Goal: Obtain resource: Download file/media

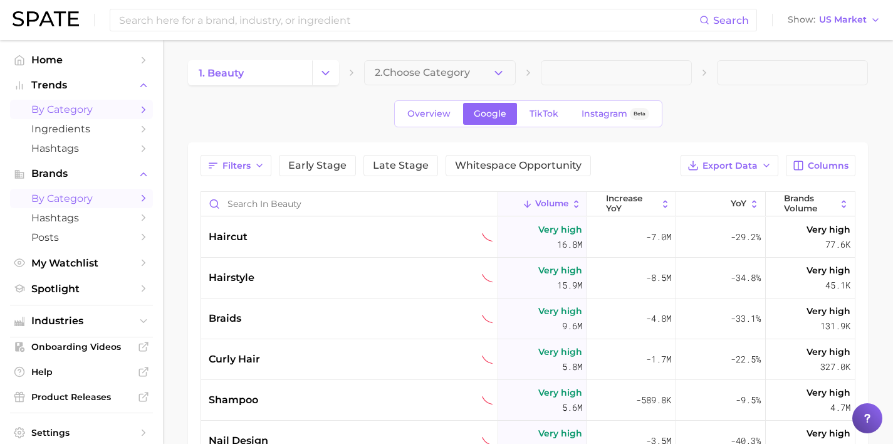
click at [102, 192] on link "by Category" at bounding box center [81, 198] width 143 height 19
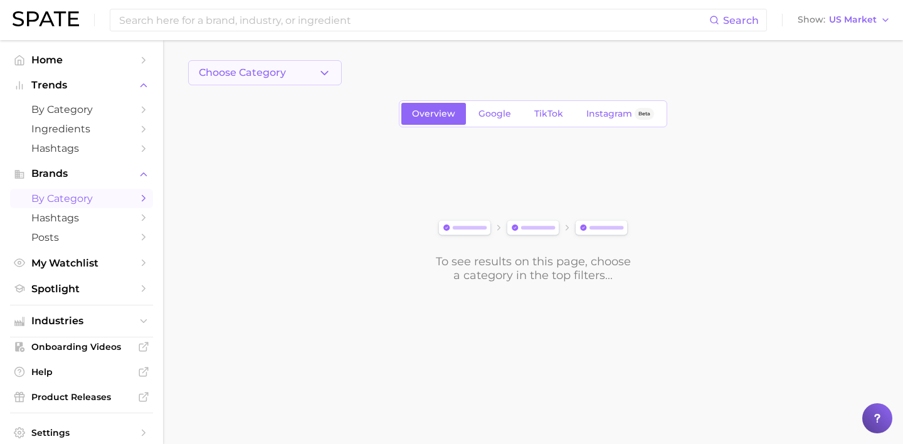
click at [317, 74] on button "Choose Category" at bounding box center [265, 72] width 154 height 25
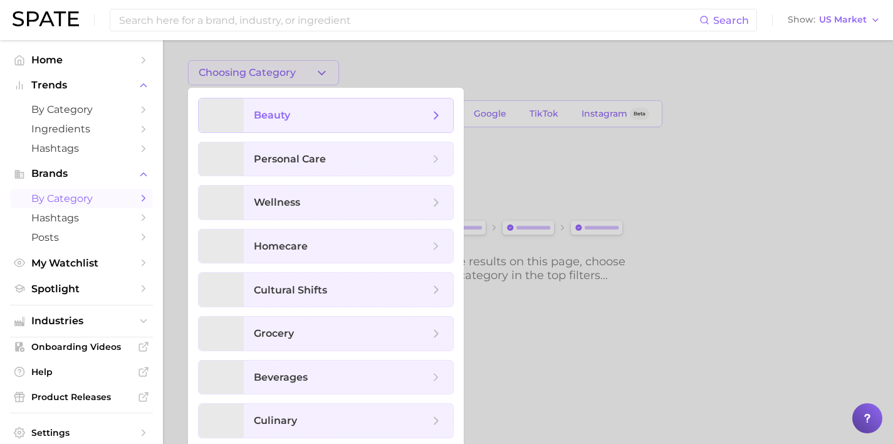
click at [334, 120] on span "beauty" at bounding box center [342, 115] width 176 height 14
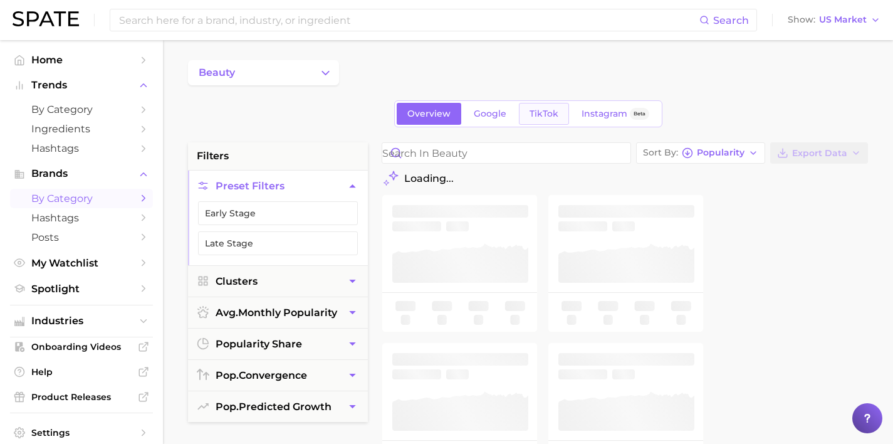
click at [519, 114] on link "TikTok" at bounding box center [544, 114] width 50 height 22
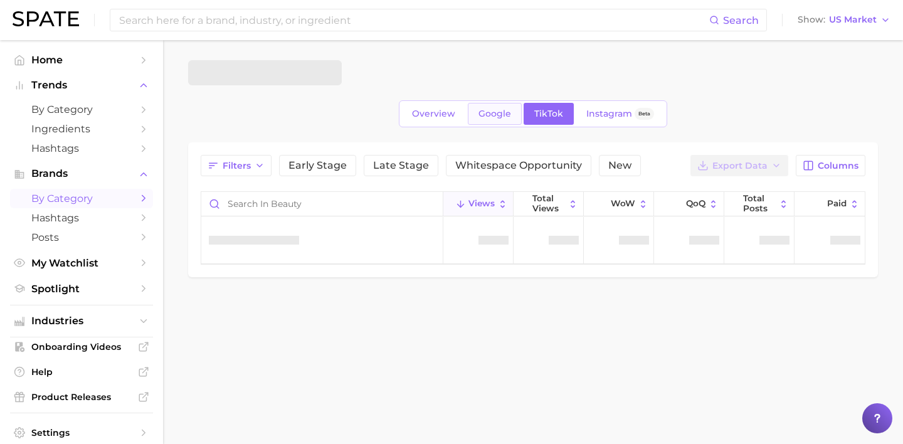
click at [501, 116] on span "Google" at bounding box center [494, 113] width 33 height 11
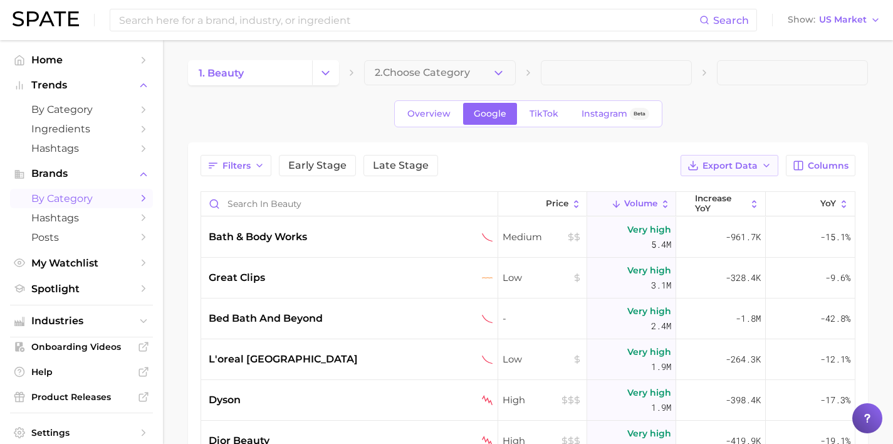
click at [750, 160] on span "Export Data" at bounding box center [730, 165] width 55 height 11
click at [745, 189] on button "Card Data CSV" at bounding box center [710, 188] width 138 height 23
click at [325, 70] on icon "Change Category" at bounding box center [325, 72] width 13 height 13
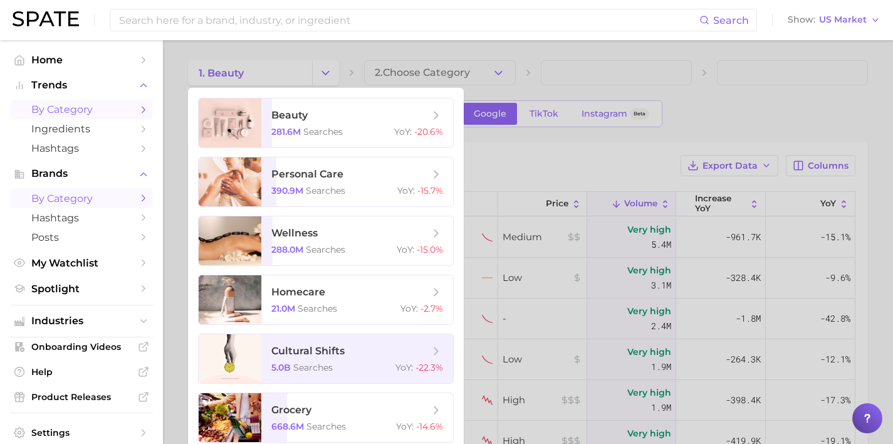
click at [138, 112] on icon "Sidebar" at bounding box center [143, 109] width 11 height 11
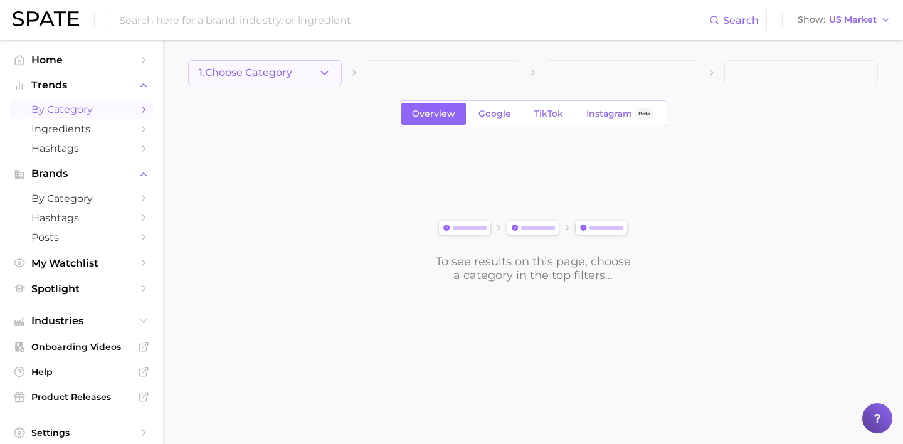
click at [303, 71] on button "1. Choose Category" at bounding box center [265, 72] width 154 height 25
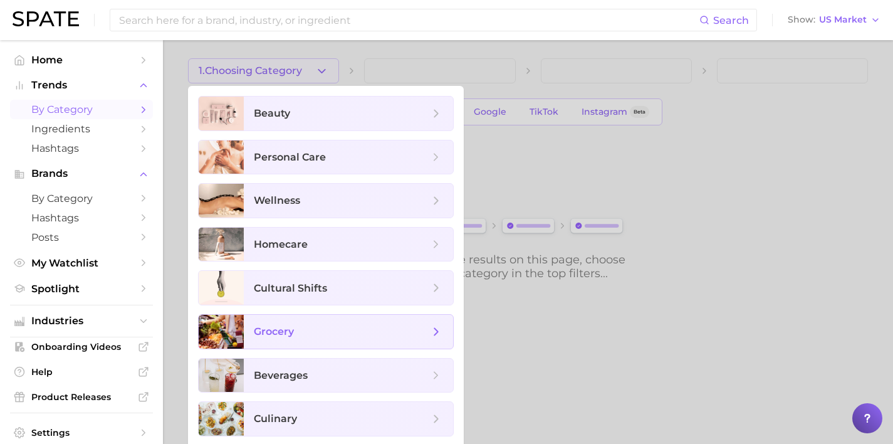
scroll to position [3, 0]
click at [333, 336] on span "grocery" at bounding box center [342, 331] width 176 height 14
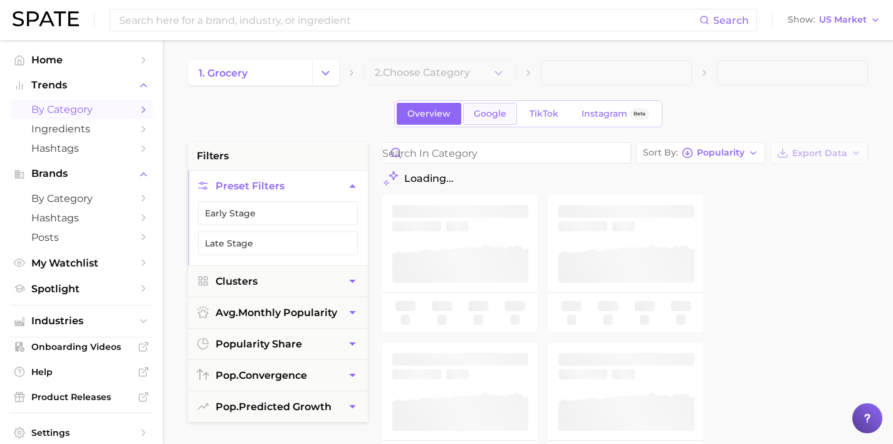
click at [500, 114] on span "Google" at bounding box center [490, 113] width 33 height 11
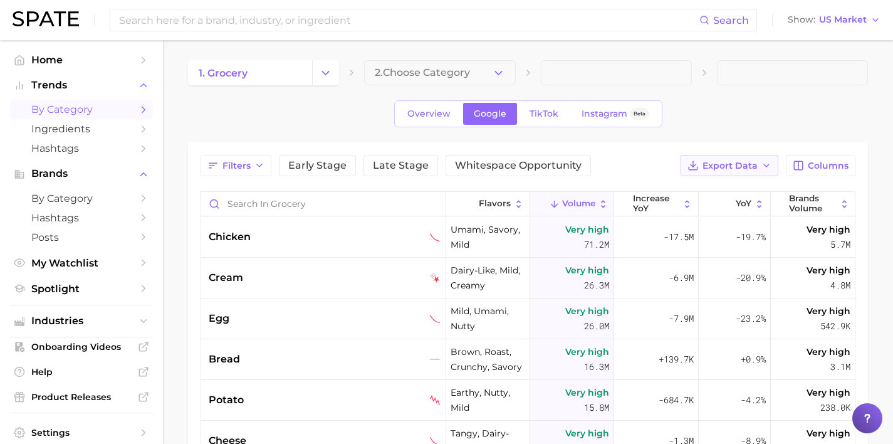
click at [742, 162] on span "Export Data" at bounding box center [730, 165] width 55 height 11
click at [733, 188] on button "Card Data CSV" at bounding box center [710, 188] width 138 height 23
click at [326, 70] on icon "Change Category" at bounding box center [325, 72] width 13 height 13
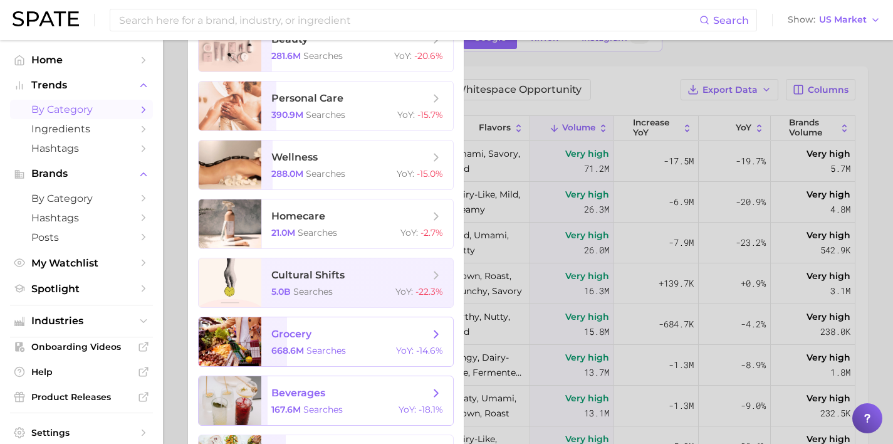
scroll to position [78, 0]
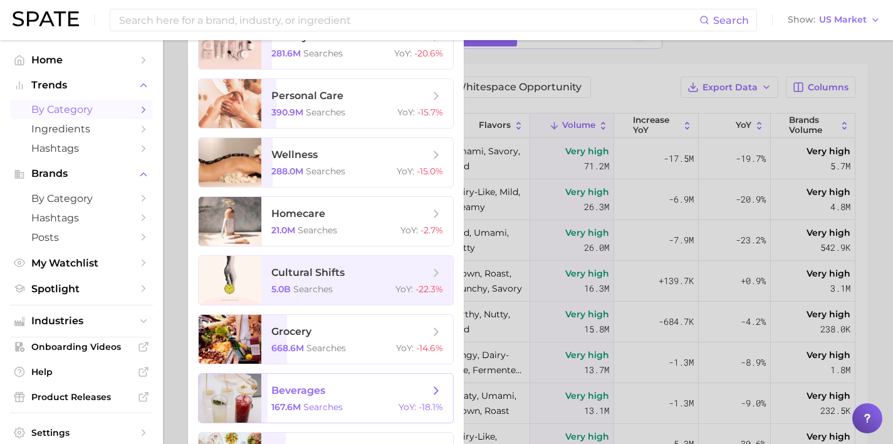
click at [347, 399] on span "beverages 167.6m searches YoY : -18.1%" at bounding box center [357, 398] width 192 height 49
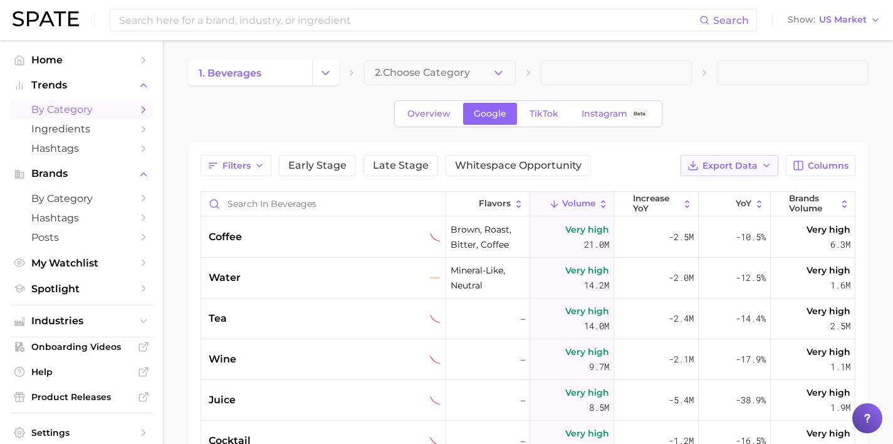
click at [767, 162] on icon "button" at bounding box center [767, 165] width 10 height 10
click at [737, 179] on button "Card Data CSV" at bounding box center [710, 188] width 138 height 23
click at [325, 68] on icon "Change Category" at bounding box center [325, 72] width 13 height 13
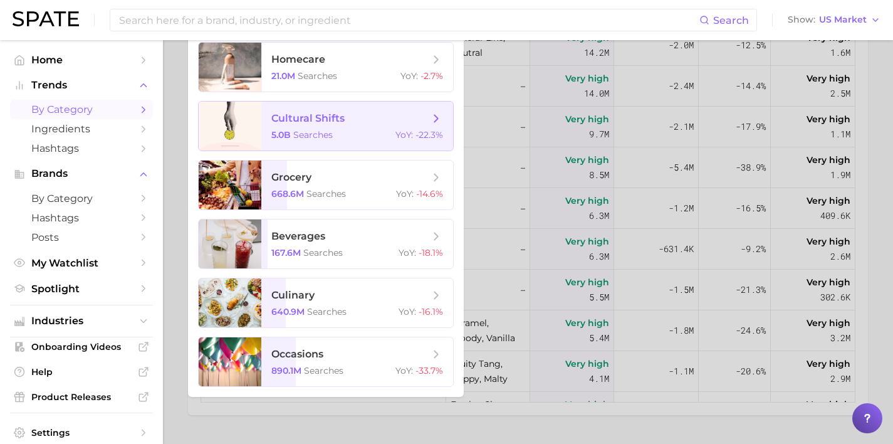
scroll to position [239, 0]
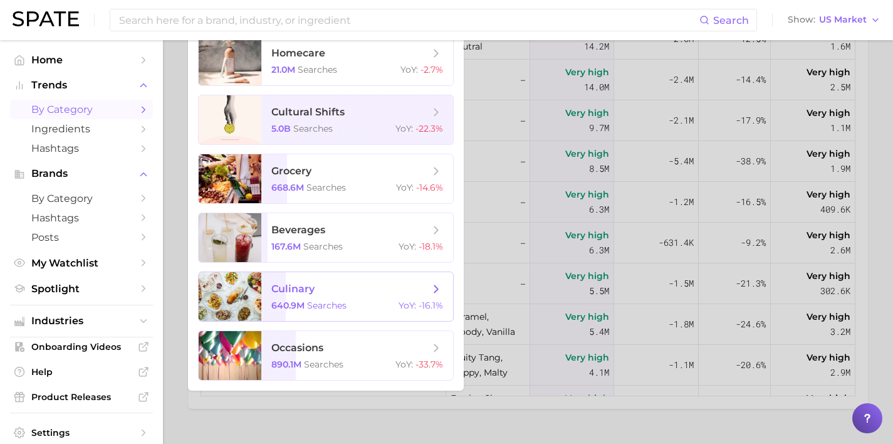
click at [360, 289] on span "culinary" at bounding box center [350, 289] width 158 height 14
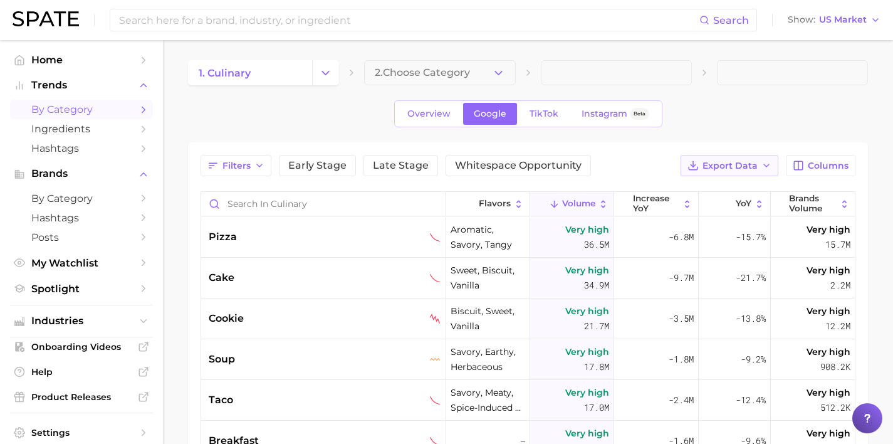
click at [745, 166] on span "Export Data" at bounding box center [730, 165] width 55 height 11
click at [742, 187] on button "Card Data CSV" at bounding box center [710, 188] width 138 height 23
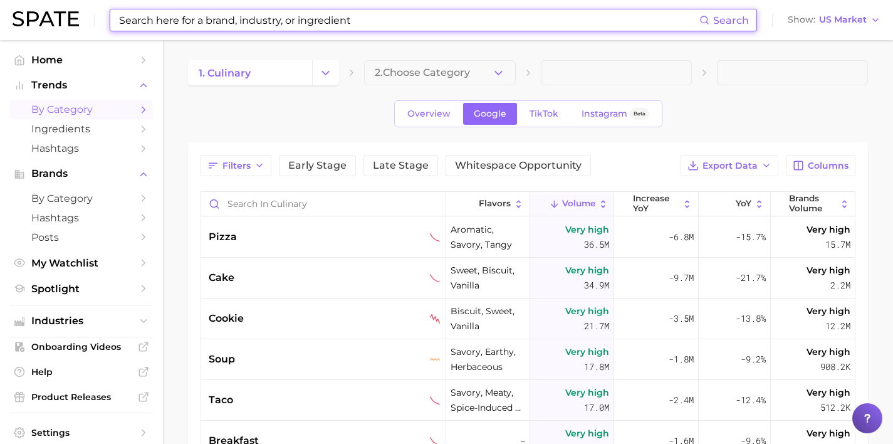
click at [277, 28] on input at bounding box center [409, 19] width 582 height 21
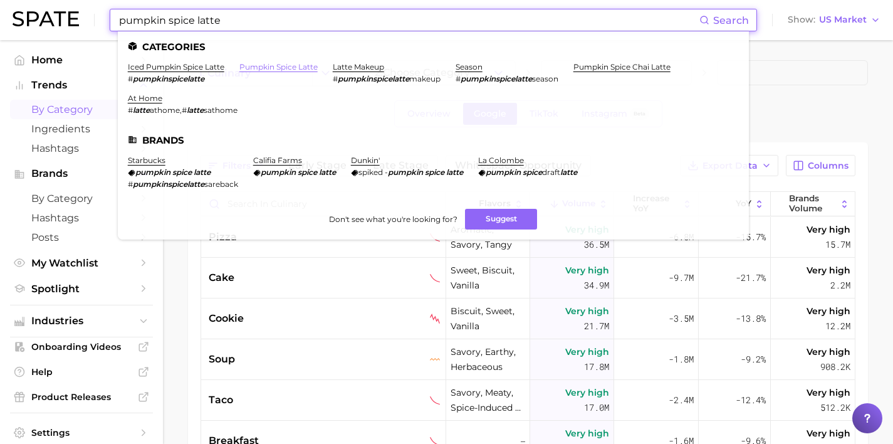
type input "pumpkin spice latte"
click at [278, 68] on link "pumpkin spice latte" at bounding box center [278, 66] width 78 height 9
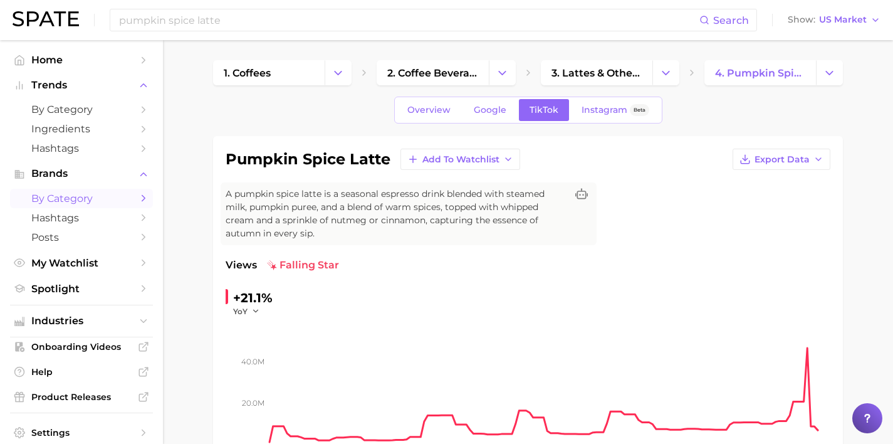
click at [107, 208] on link "by Category" at bounding box center [81, 198] width 143 height 19
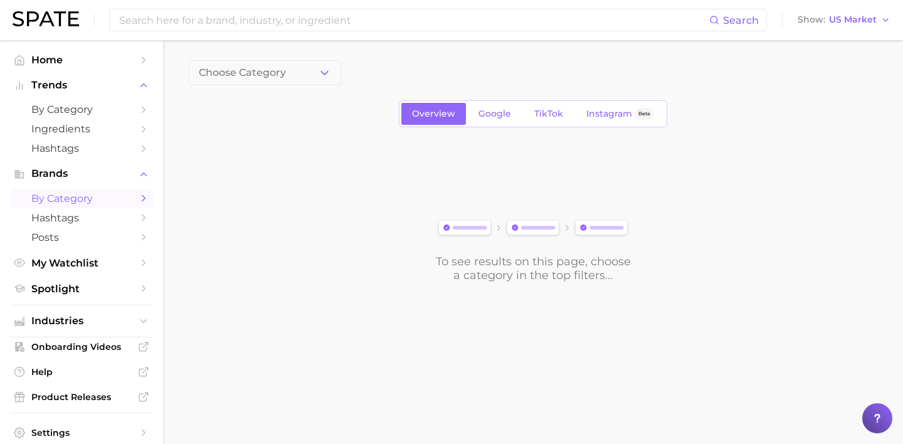
click at [318, 70] on icon "button" at bounding box center [324, 72] width 13 height 13
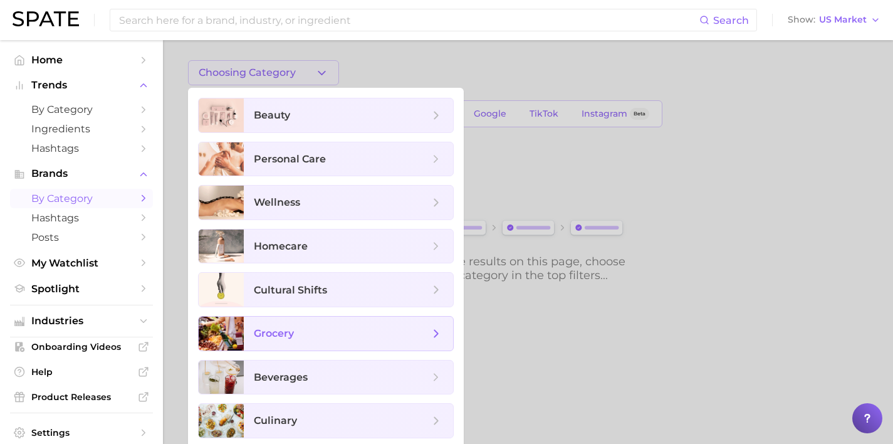
click at [354, 332] on span "grocery" at bounding box center [342, 334] width 176 height 14
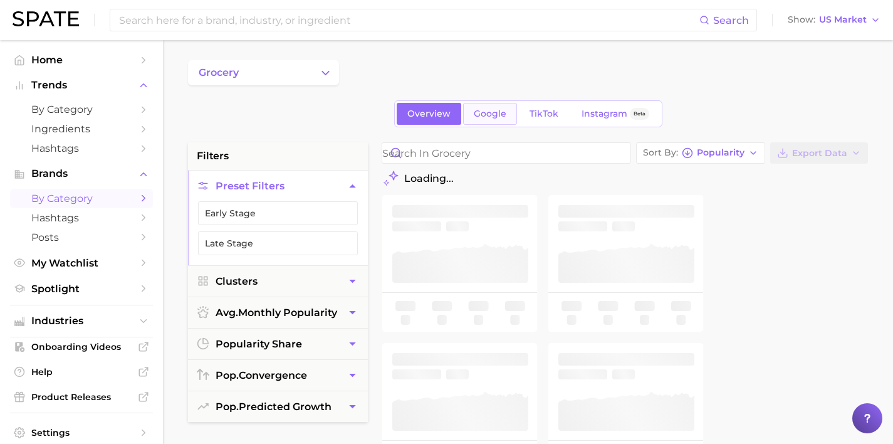
click at [483, 107] on link "Google" at bounding box center [490, 114] width 54 height 22
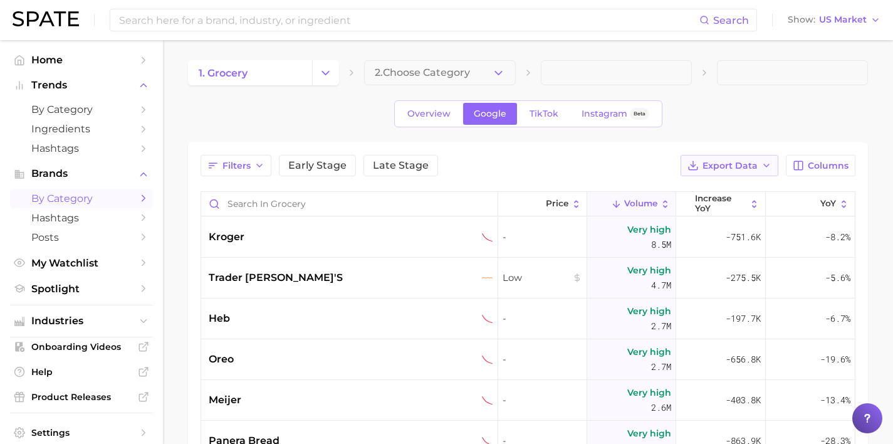
click at [733, 171] on button "Export Data" at bounding box center [730, 165] width 98 height 21
click at [733, 194] on button "Card Data CSV" at bounding box center [710, 188] width 138 height 23
click at [323, 66] on icon "Change Category" at bounding box center [325, 72] width 13 height 13
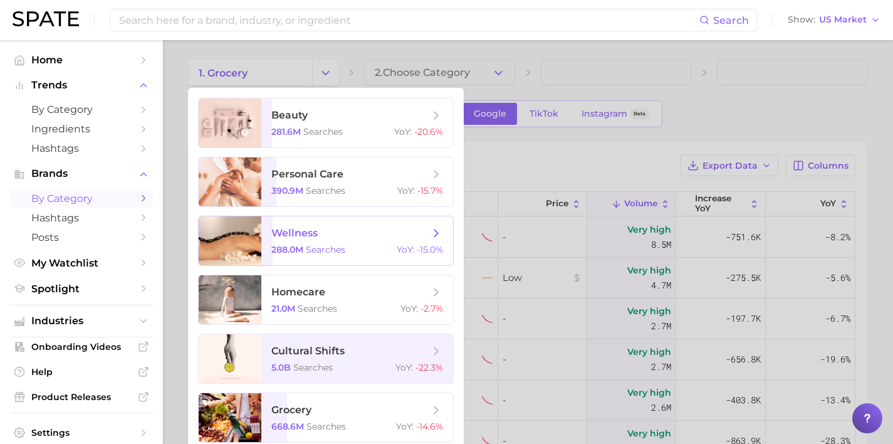
scroll to position [255, 0]
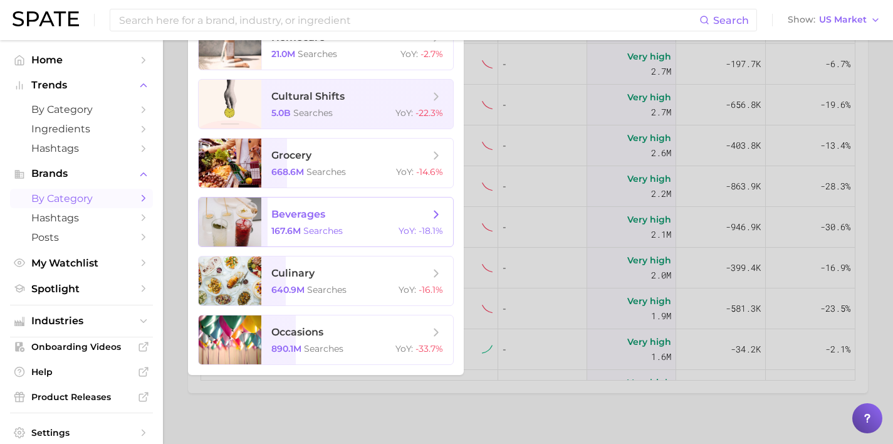
click at [363, 224] on span "beverages 167.6m searches YoY : -18.1%" at bounding box center [357, 221] width 192 height 49
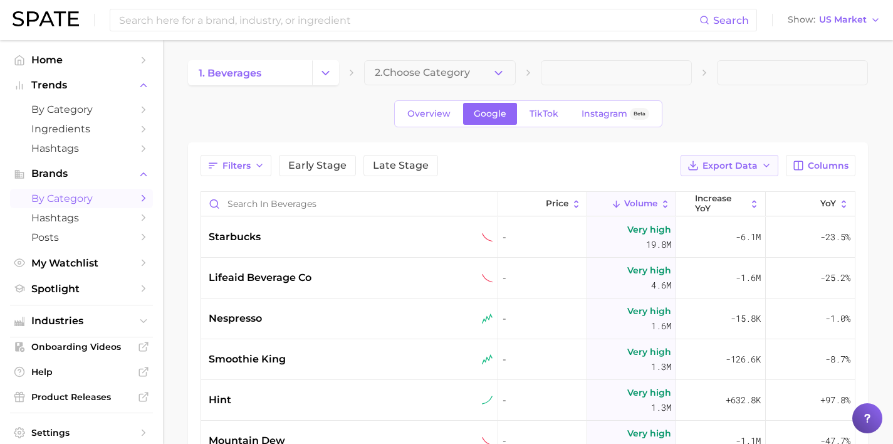
click at [726, 160] on span "Export Data" at bounding box center [730, 165] width 55 height 11
click at [728, 184] on button "Card Data CSV" at bounding box center [710, 188] width 138 height 23
click at [329, 76] on icon "Change Category" at bounding box center [325, 72] width 13 height 13
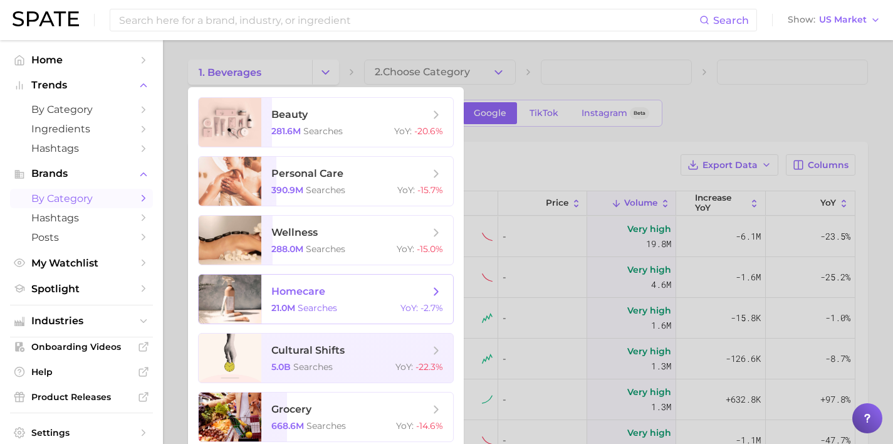
scroll to position [266, 0]
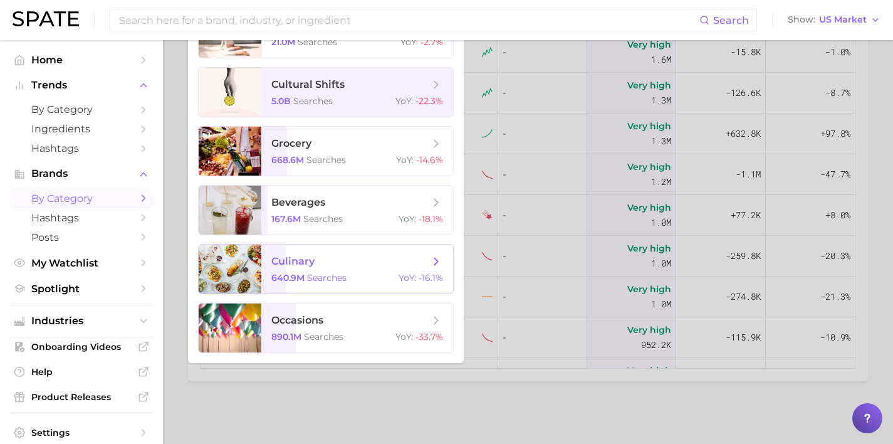
click at [367, 270] on span "culinary 640.9m searches YoY : -16.1%" at bounding box center [357, 268] width 192 height 49
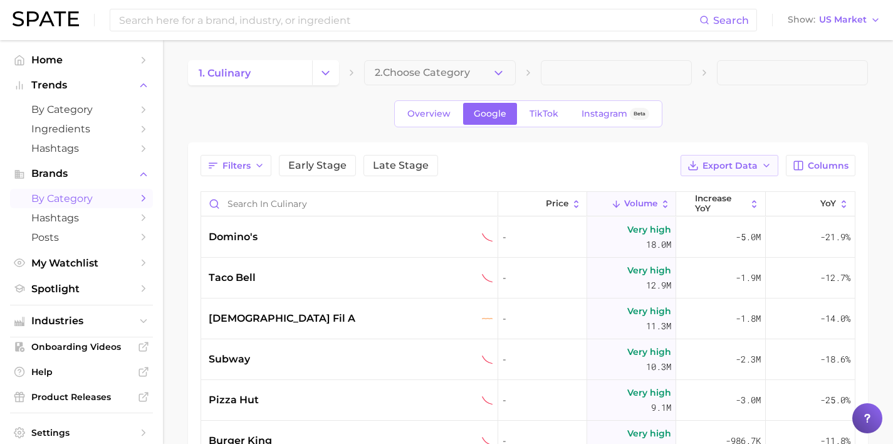
click at [749, 168] on span "Export Data" at bounding box center [730, 165] width 55 height 11
click at [742, 189] on button "Card Data CSV" at bounding box center [710, 188] width 138 height 23
click at [305, 21] on input at bounding box center [409, 19] width 582 height 21
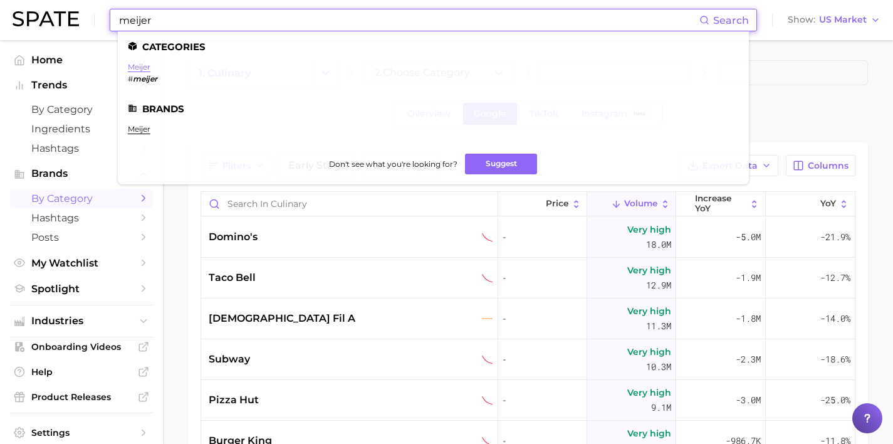
type input "meijer"
click at [140, 65] on link "meijer" at bounding box center [139, 66] width 23 height 9
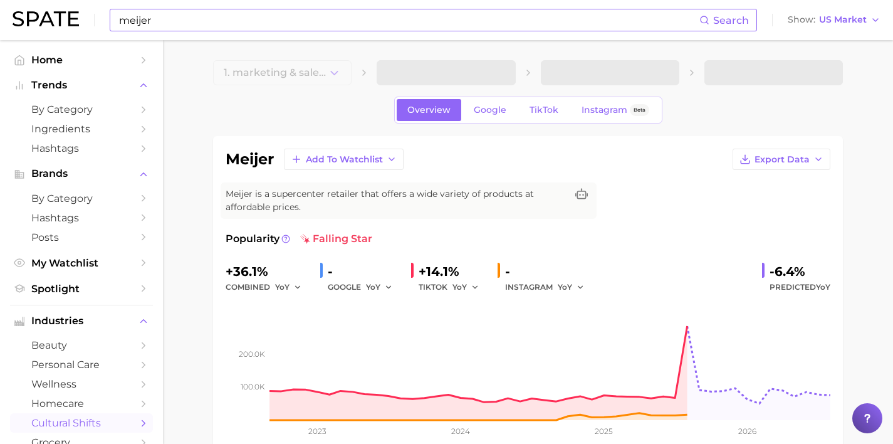
click at [262, 24] on input "meijer" at bounding box center [409, 19] width 582 height 21
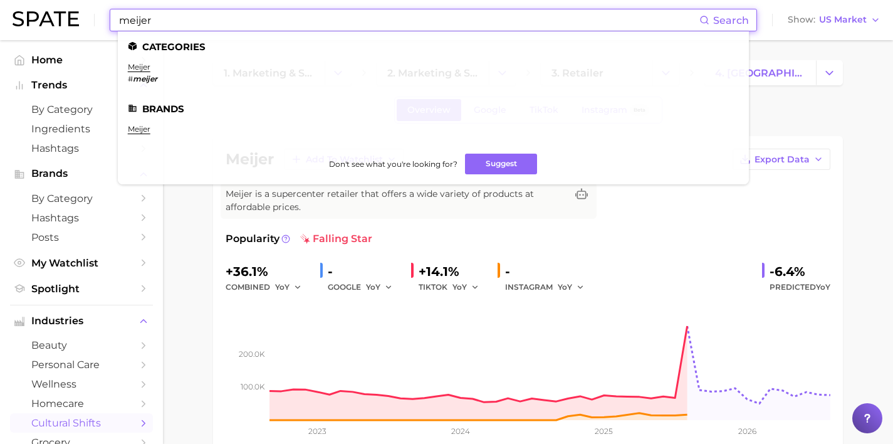
drag, startPoint x: 424, startPoint y: 19, endPoint x: 157, endPoint y: 1, distance: 267.7
click at [161, 2] on div "meijer Search Categories meijer # meijer Brands meijer Don't see what you're lo…" at bounding box center [447, 20] width 868 height 40
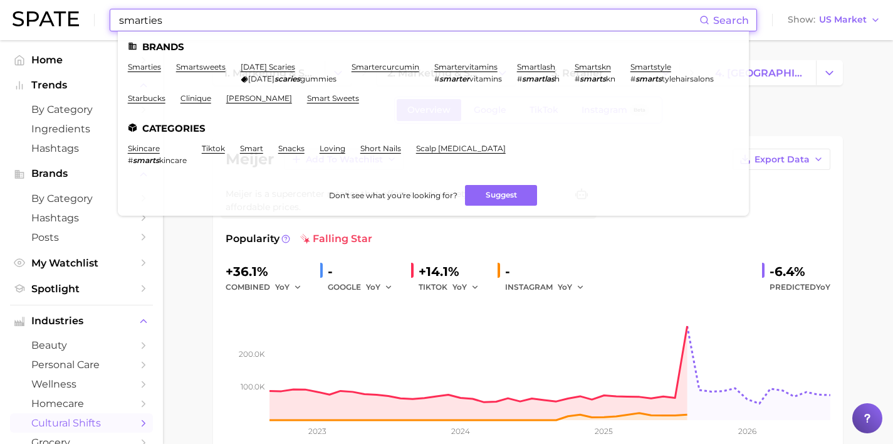
type input "smarties"
